Goal: Information Seeking & Learning: Learn about a topic

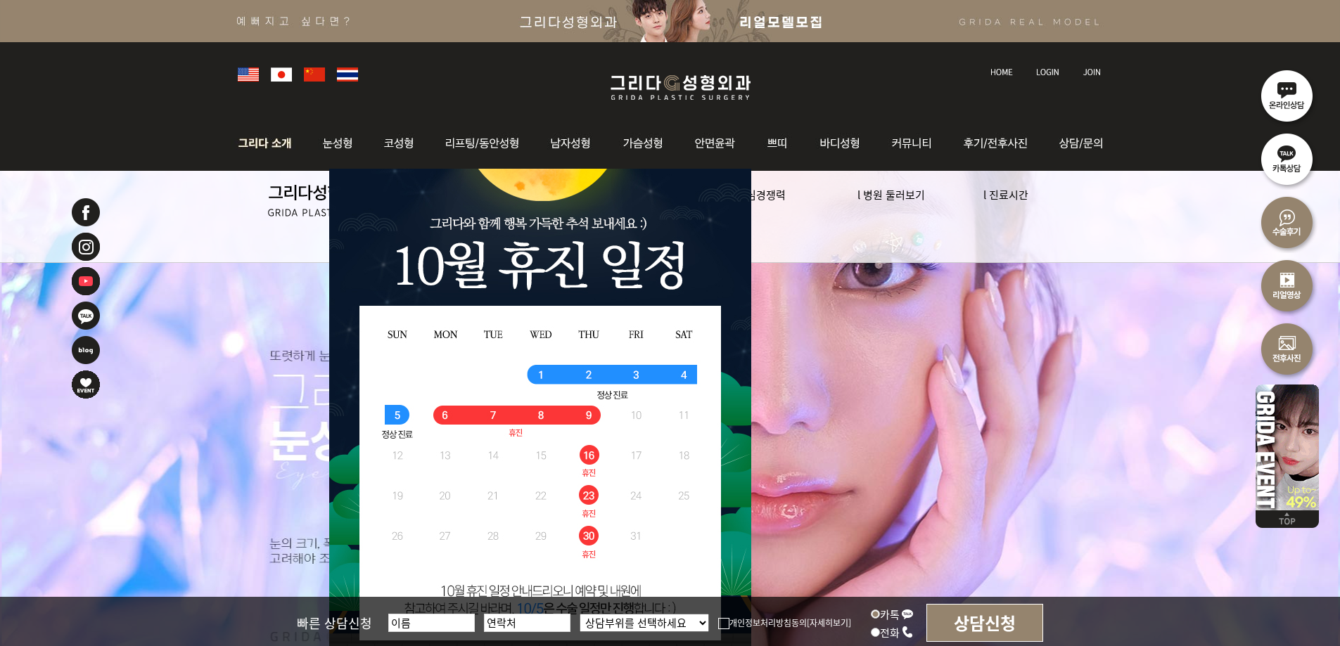
click at [264, 143] on img at bounding box center [269, 143] width 76 height 55
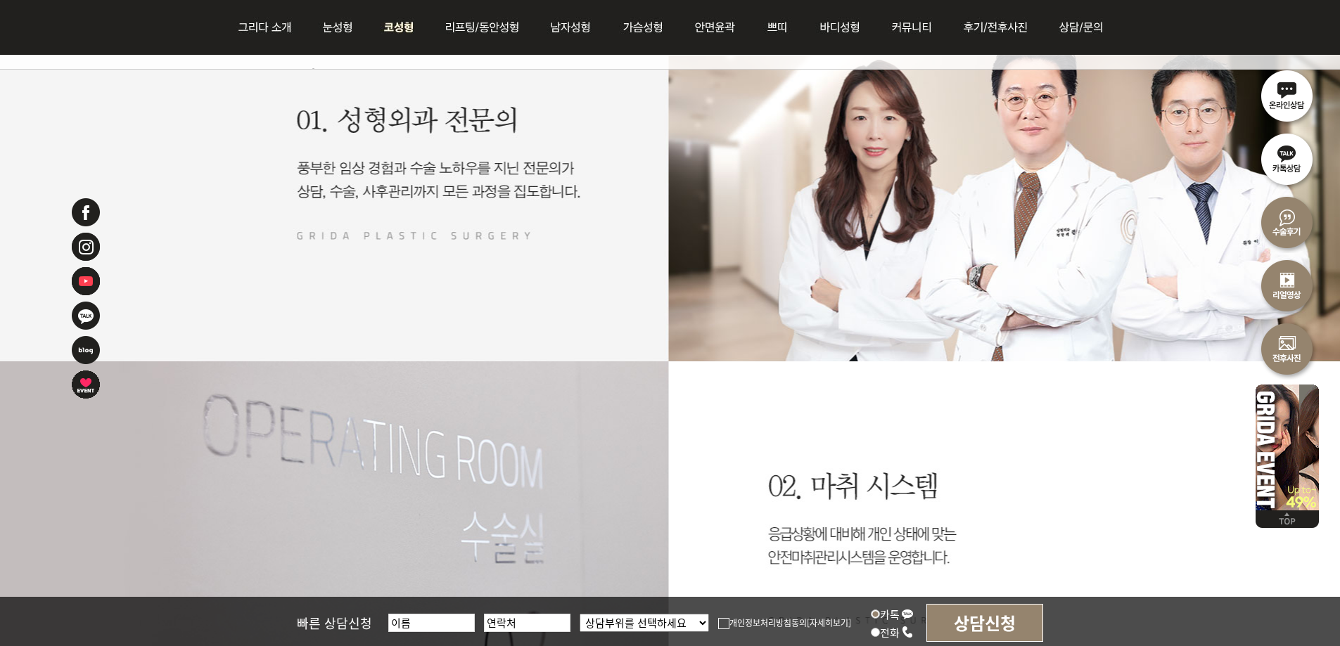
scroll to position [1618, 0]
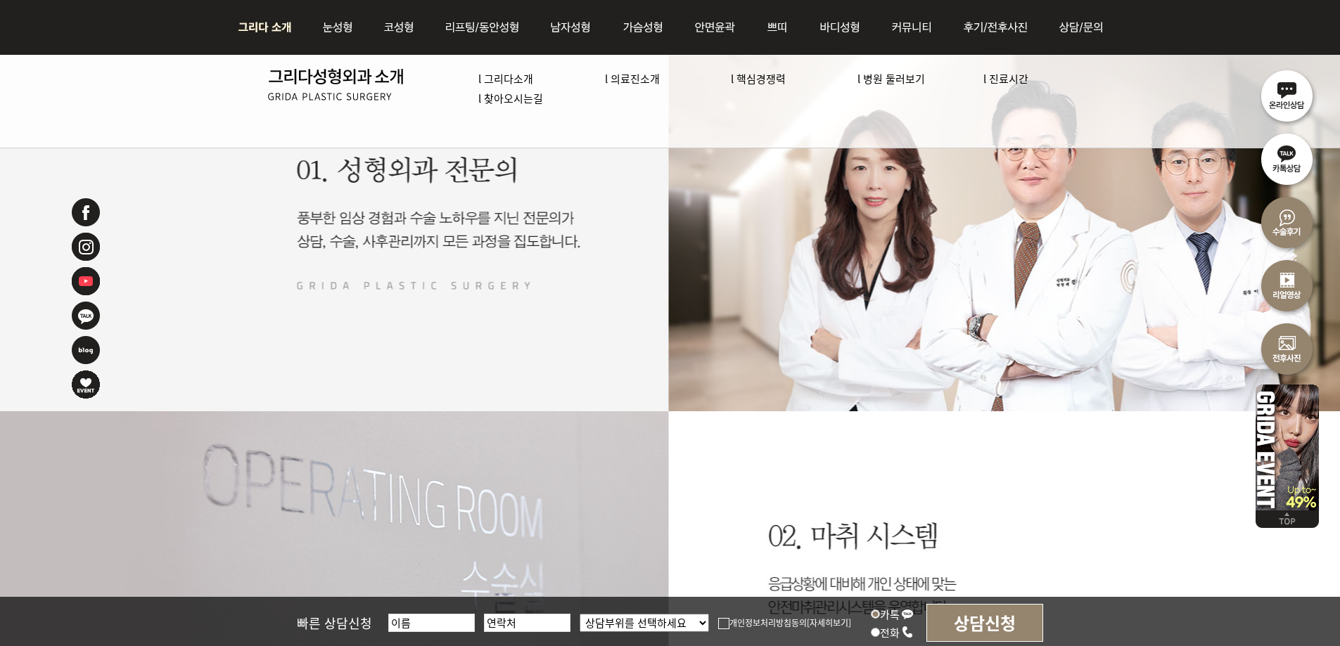
click at [634, 80] on link "l 의료진소개" at bounding box center [632, 78] width 55 height 15
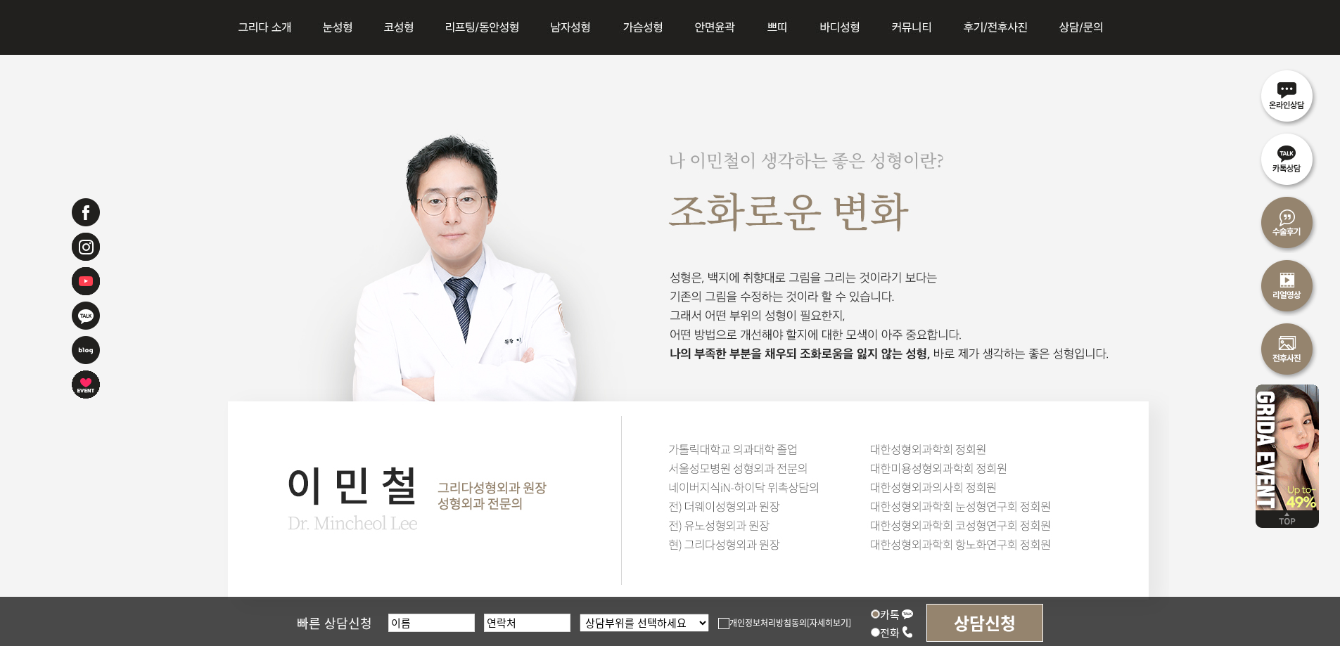
scroll to position [1829, 0]
